Goal: Submit feedback/report problem

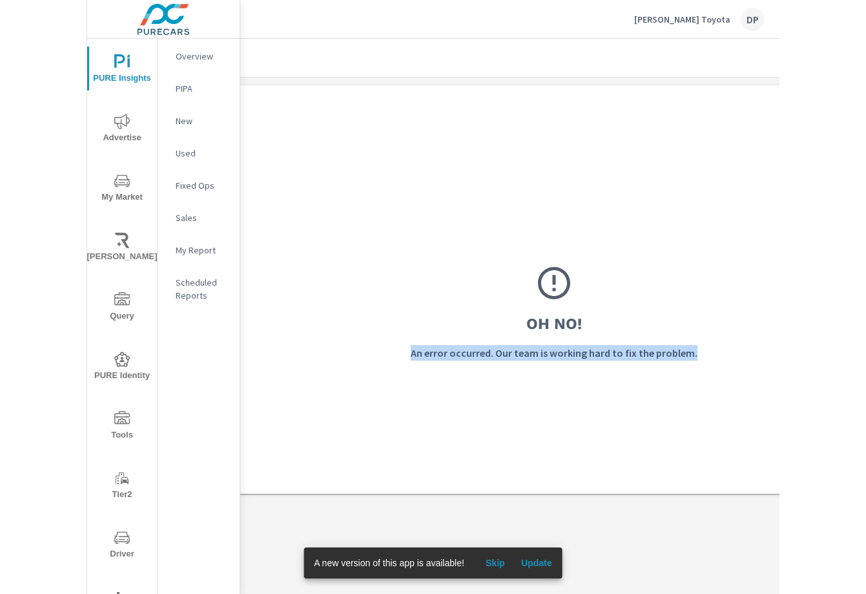
scroll to position [0, 244]
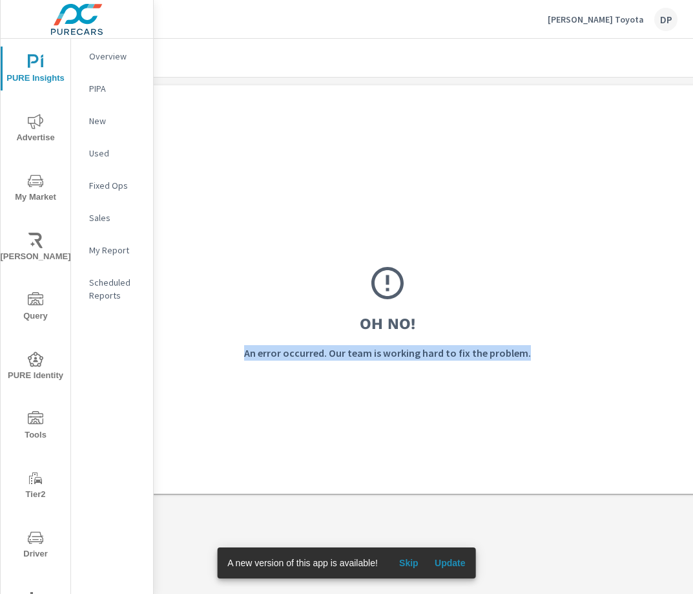
drag, startPoint x: 492, startPoint y: 353, endPoint x: 584, endPoint y: 346, distance: 92.6
click at [690, 349] on div "Oh No! An error occurred. Our team is working hard to fix the problem." at bounding box center [387, 311] width 915 height 337
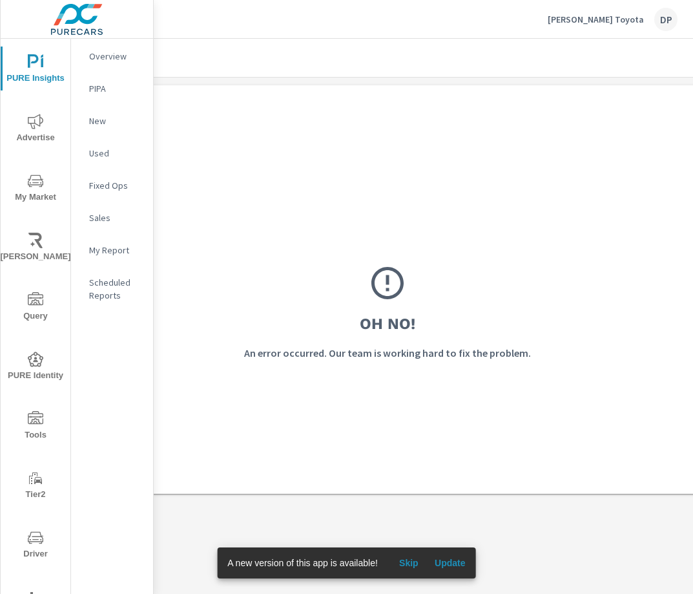
click at [423, 333] on div "Oh No! An error occurred. Our team is working hard to fix the problem." at bounding box center [387, 311] width 915 height 337
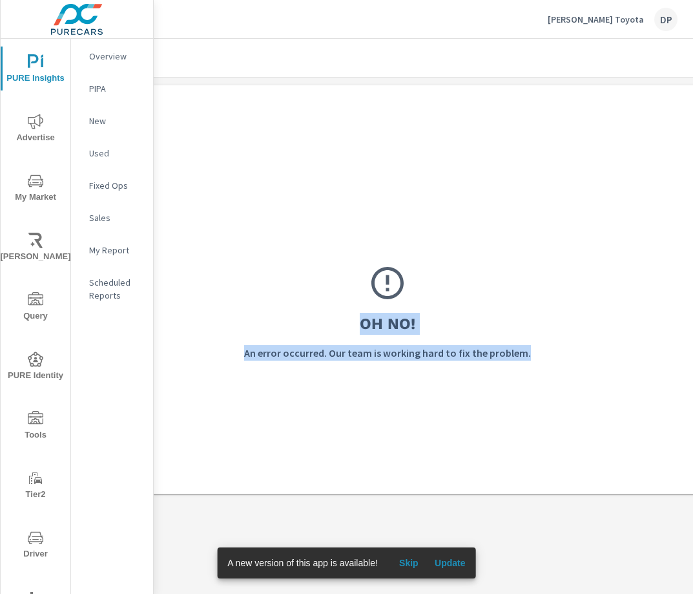
drag, startPoint x: 360, startPoint y: 323, endPoint x: 532, endPoint y: 349, distance: 173.7
click at [532, 349] on div "Oh No! An error occurred. Our team is working hard to fix the problem." at bounding box center [387, 311] width 915 height 337
copy div "Oh No! An error occurred. Our team is working hard to fix the problem."
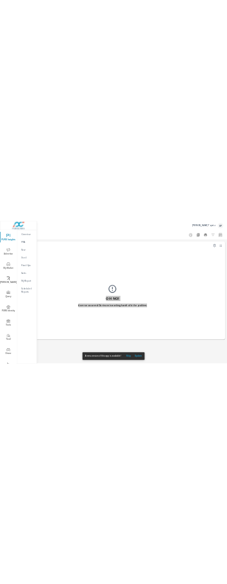
scroll to position [0, 163]
